Goal: Task Accomplishment & Management: Use online tool/utility

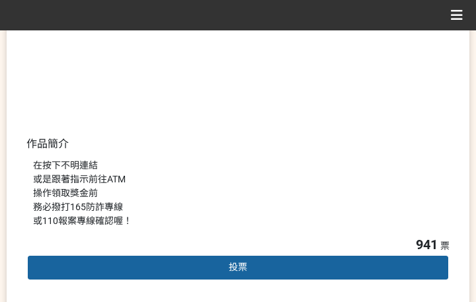
scroll to position [330, 0]
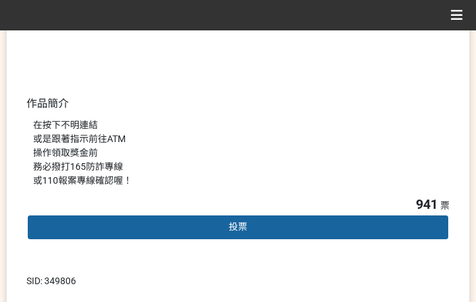
drag, startPoint x: 235, startPoint y: 221, endPoint x: 228, endPoint y: 221, distance: 7.3
click at [235, 221] on span "投票" at bounding box center [238, 226] width 19 height 11
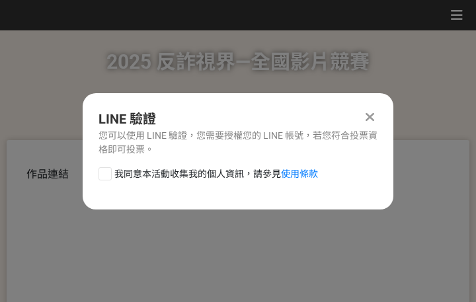
scroll to position [0, 0]
click at [176, 174] on span "我同意本活動收集我的個人資訊，請參見 使用條款" at bounding box center [216, 174] width 204 height 14
click at [108, 174] on input "我同意本活動收集我的個人資訊，請參見 使用條款" at bounding box center [103, 173] width 9 height 9
checkbox input "false"
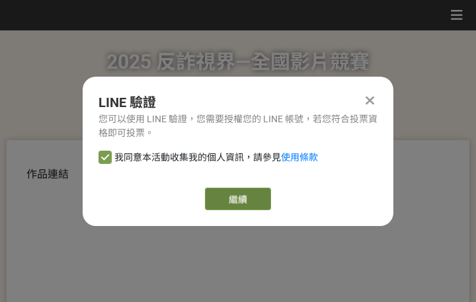
click at [242, 198] on link "繼續" at bounding box center [238, 199] width 66 height 22
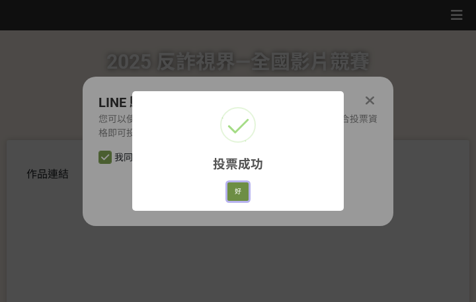
click at [239, 190] on button "好" at bounding box center [237, 191] width 21 height 19
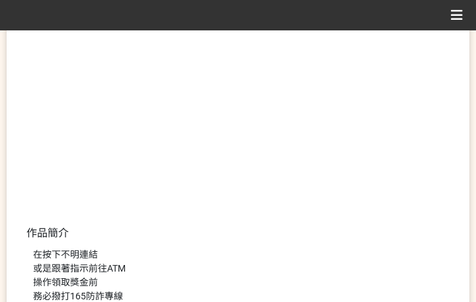
scroll to position [252, 0]
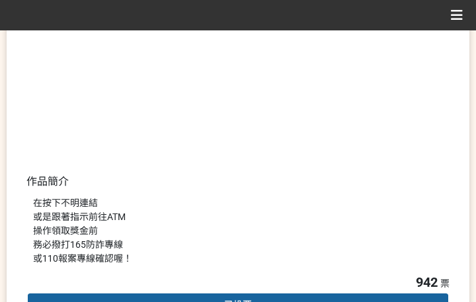
drag, startPoint x: 268, startPoint y: 192, endPoint x: 345, endPoint y: 166, distance: 80.9
click at [268, 192] on div "在按下不明連結 或是跟著指示前往ATM 操作領取獎金前 務必撥打165防詐專線 或110報案專線確認喔！" at bounding box center [237, 231] width 423 height 83
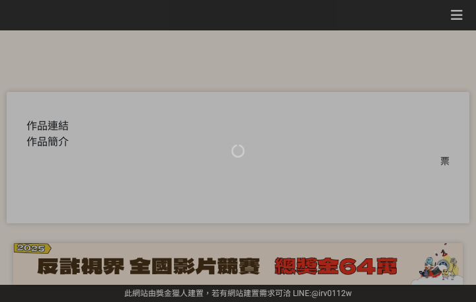
scroll to position [406, 0]
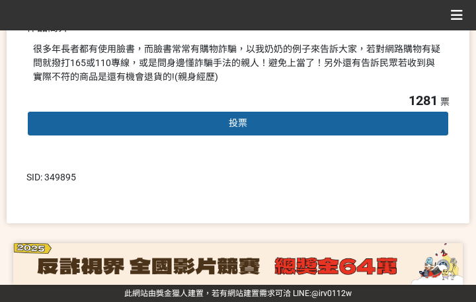
click at [243, 121] on span "投票" at bounding box center [238, 123] width 19 height 11
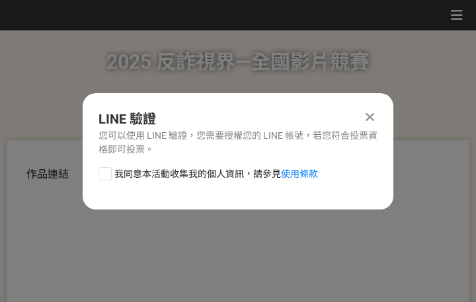
click at [165, 169] on span "我同意本活動收集我的個人資訊，請參見 使用條款" at bounding box center [216, 174] width 204 height 14
click at [108, 169] on input "我同意本活動收集我的個人資訊，請參見 使用條款" at bounding box center [103, 173] width 9 height 9
checkbox input "false"
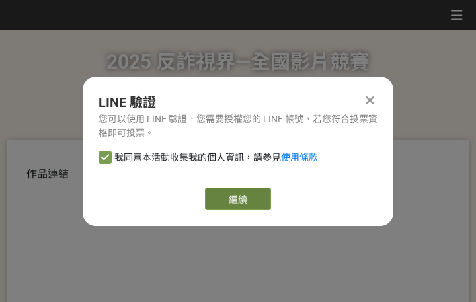
click at [239, 195] on link "繼續" at bounding box center [238, 199] width 66 height 22
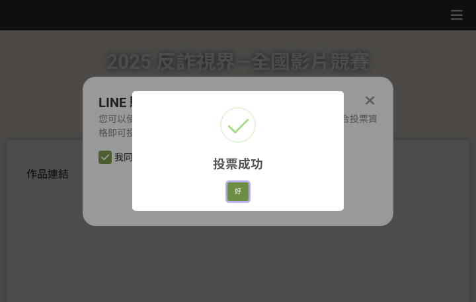
click at [241, 189] on button "好" at bounding box center [237, 191] width 21 height 19
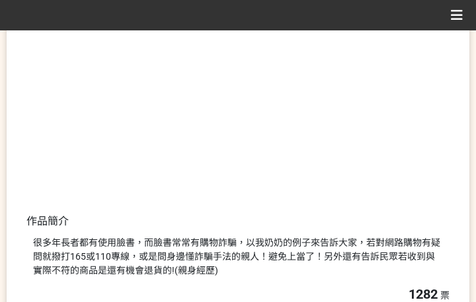
scroll to position [287, 0]
